Goal: Task Accomplishment & Management: Complete application form

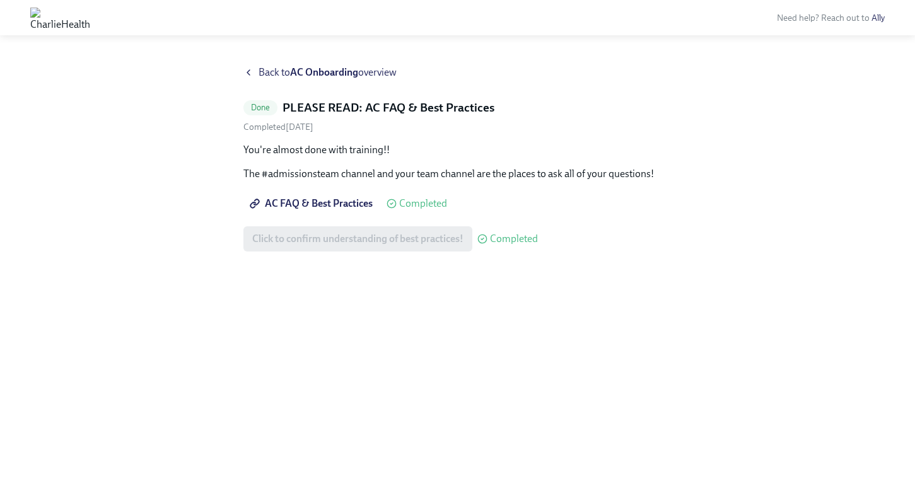
click at [300, 72] on strong "AC Onboarding" at bounding box center [324, 72] width 68 height 12
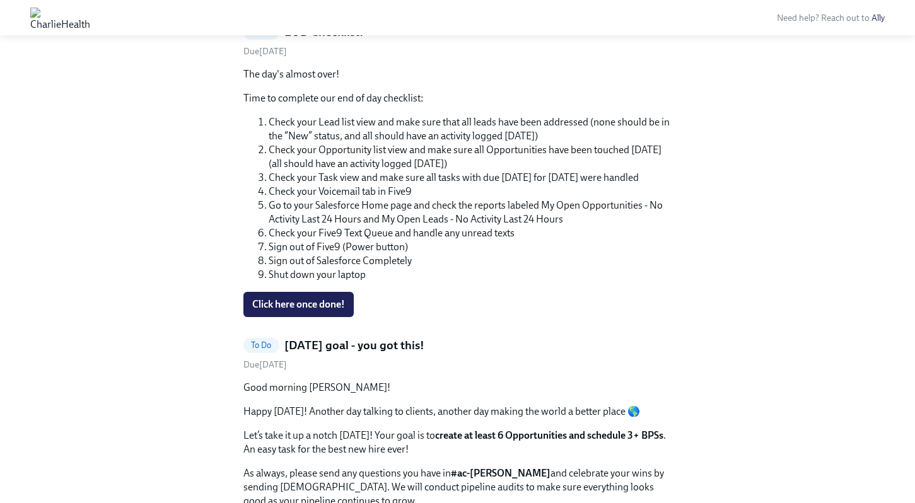
scroll to position [1506, 0]
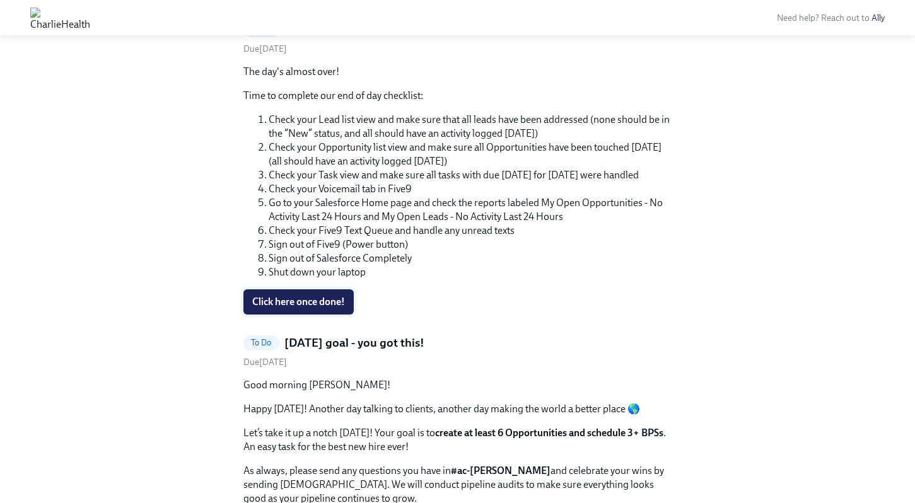
click at [303, 304] on span "Click here once done!" at bounding box center [298, 302] width 93 height 13
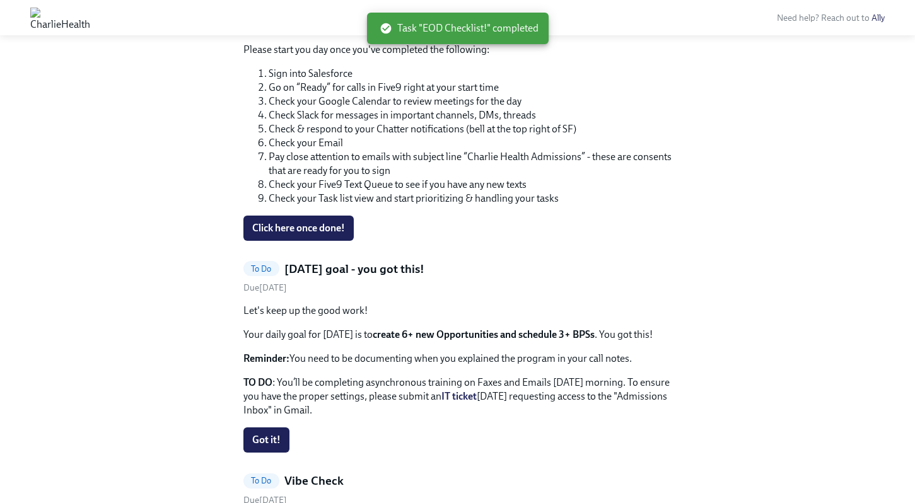
scroll to position [1503, 0]
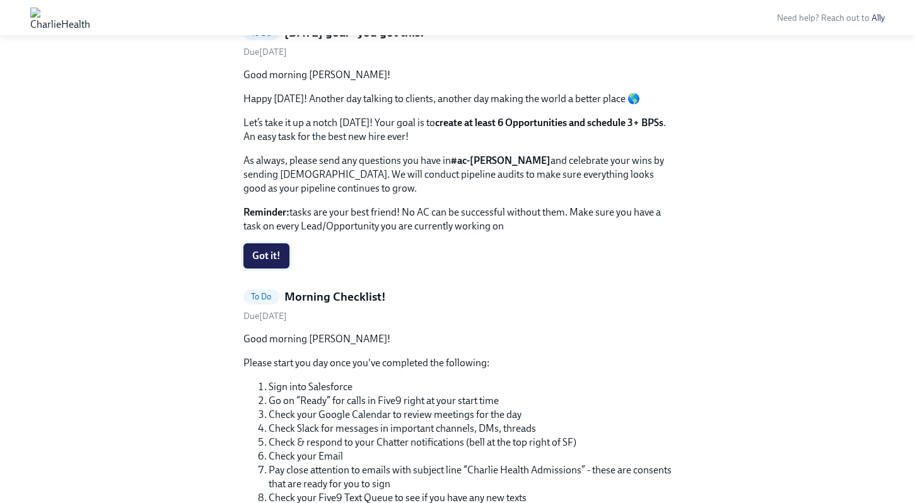
click at [269, 257] on span "Got it!" at bounding box center [266, 256] width 28 height 13
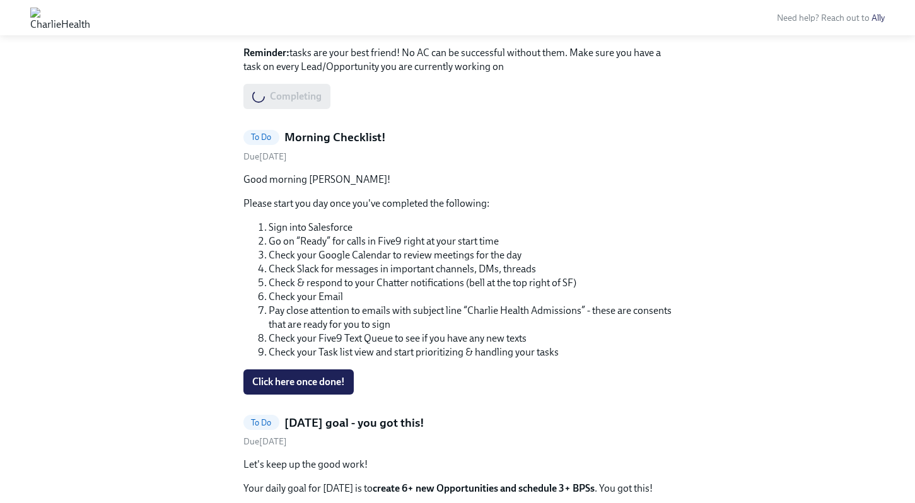
scroll to position [1705, 0]
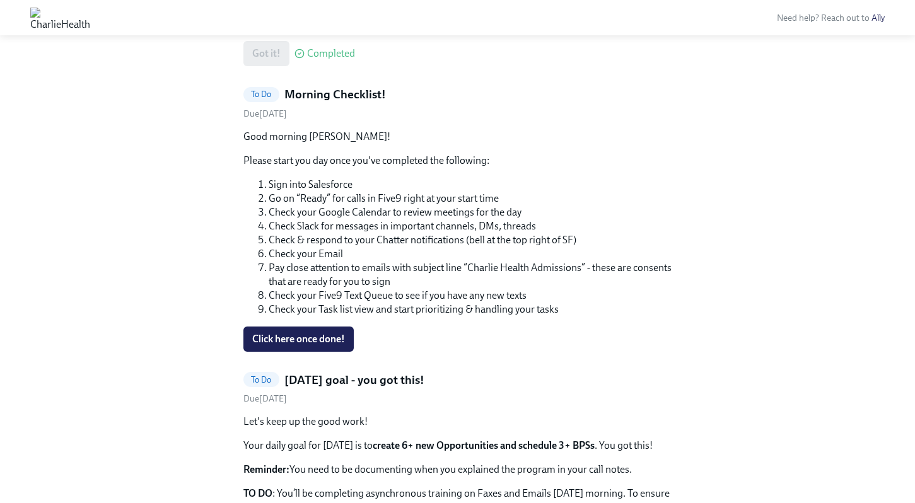
click at [280, 335] on span "Click here once done!" at bounding box center [298, 339] width 93 height 13
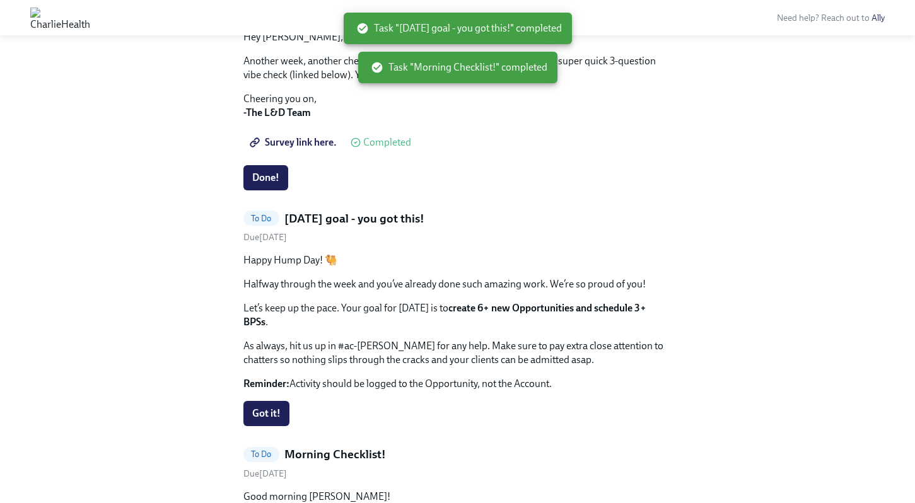
scroll to position [1467, 0]
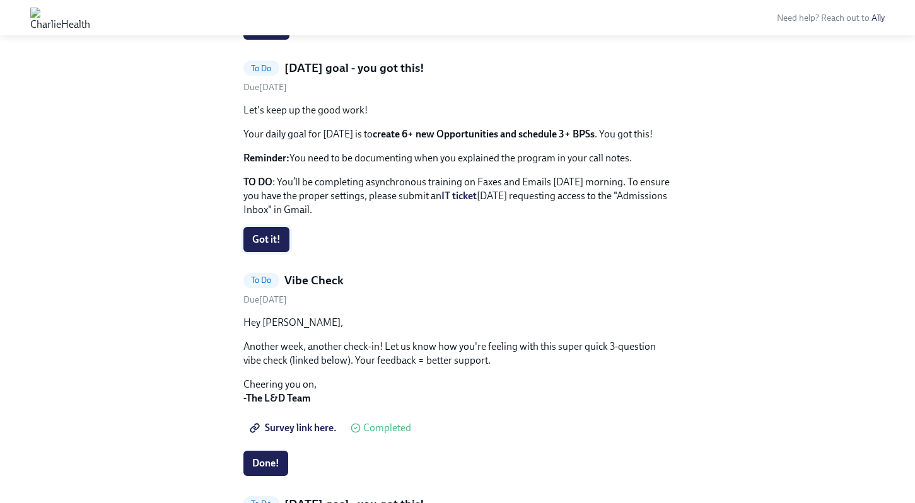
click at [265, 243] on span "Got it!" at bounding box center [266, 239] width 28 height 13
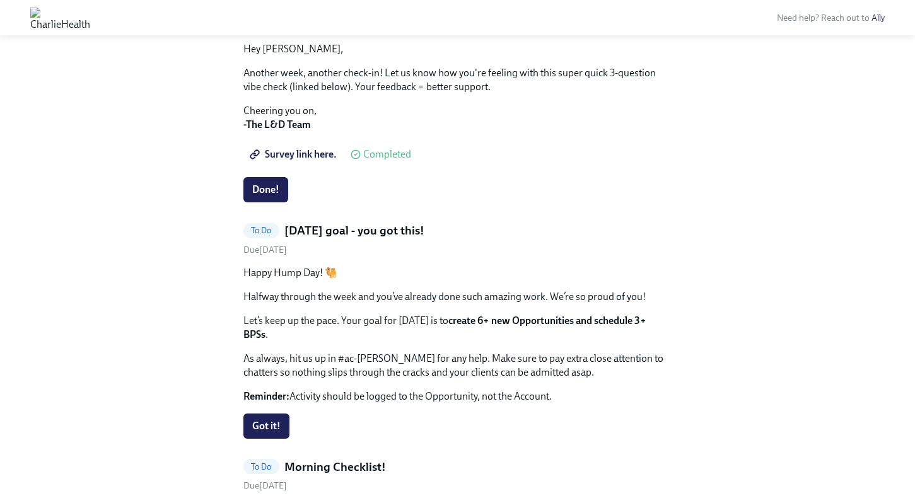
scroll to position [1610, 0]
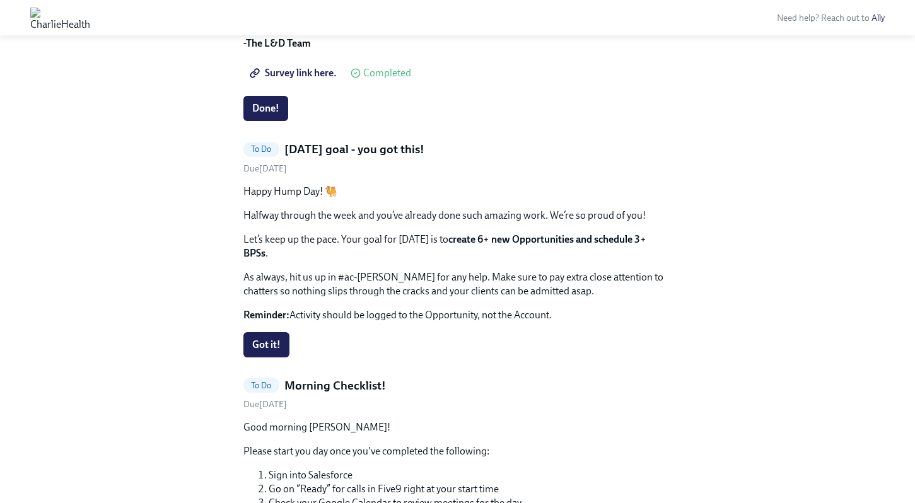
click at [255, 338] on span "Got it!" at bounding box center [266, 344] width 28 height 13
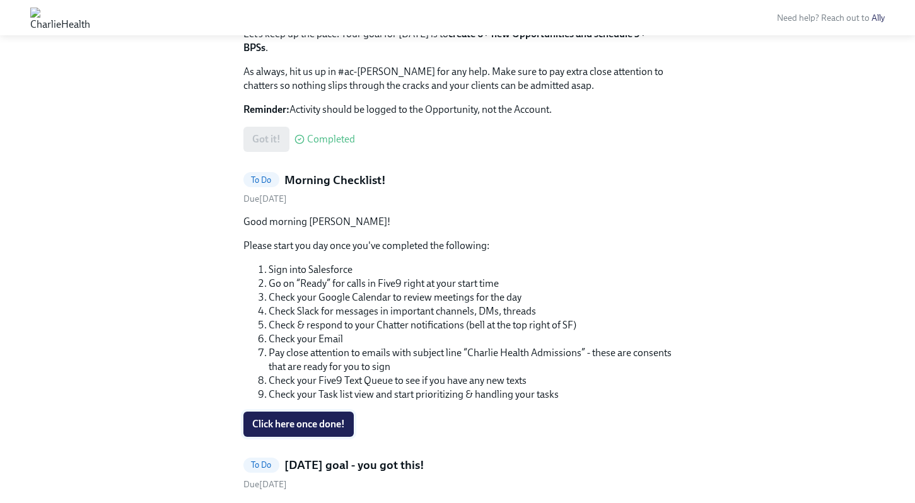
scroll to position [1593, 0]
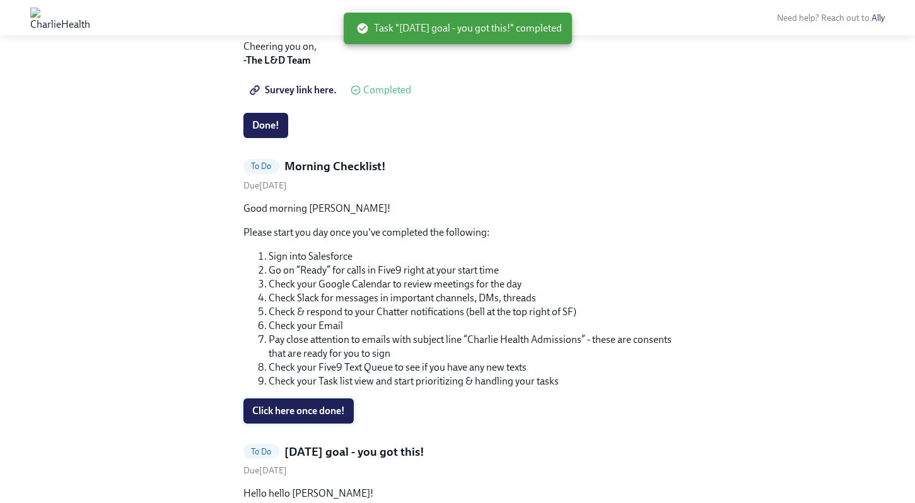
click at [299, 416] on span "Click here once done!" at bounding box center [298, 411] width 93 height 13
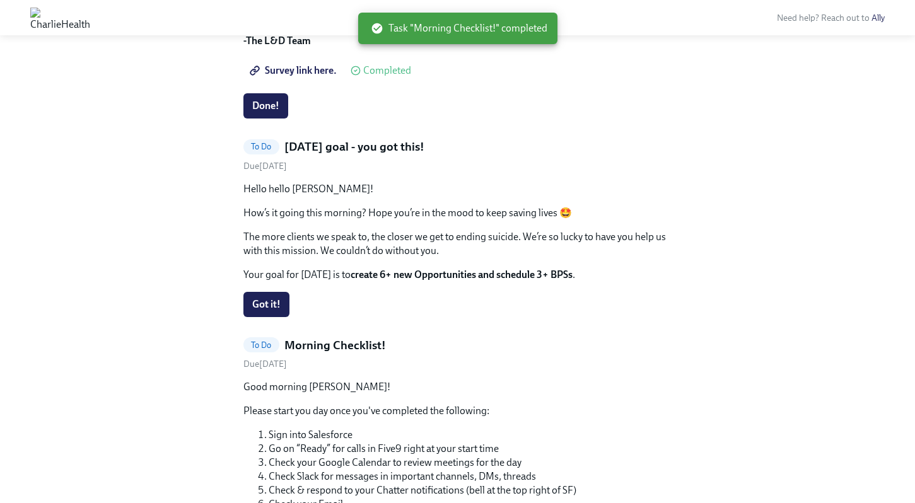
scroll to position [1614, 0]
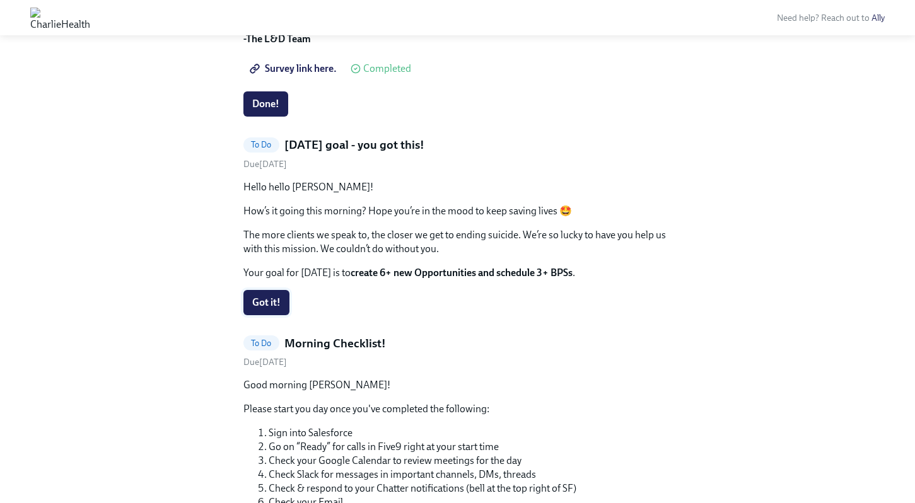
click at [258, 305] on span "Got it!" at bounding box center [266, 302] width 28 height 13
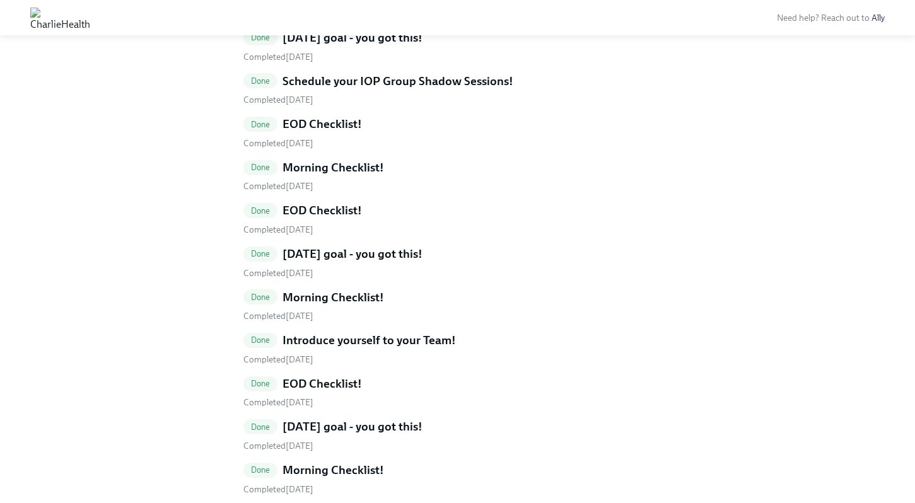
scroll to position [3431, 0]
